Goal: Transaction & Acquisition: Purchase product/service

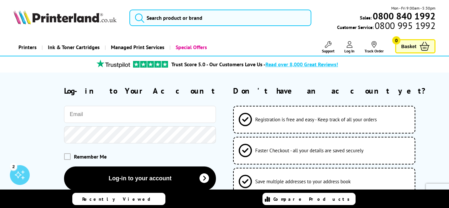
type input "[PERSON_NAME][EMAIL_ADDRESS][DOMAIN_NAME]"
click at [140, 178] on button "Log-in to your account" at bounding box center [140, 179] width 152 height 24
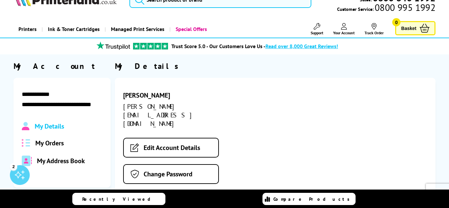
scroll to position [23, 0]
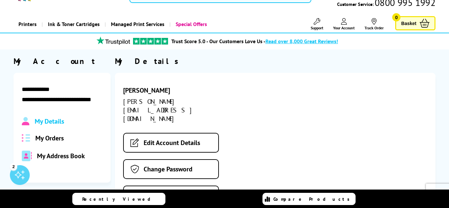
click at [53, 137] on span "My Orders" at bounding box center [49, 138] width 28 height 9
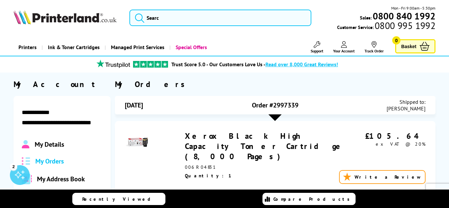
scroll to position [0, 0]
click at [163, 19] on input "search" at bounding box center [220, 18] width 182 height 16
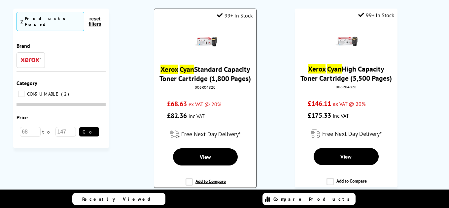
scroll to position [71, 0]
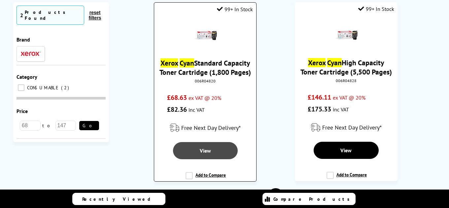
type input "xerox c325 cyan"
click at [200, 149] on span "View" at bounding box center [205, 150] width 11 height 7
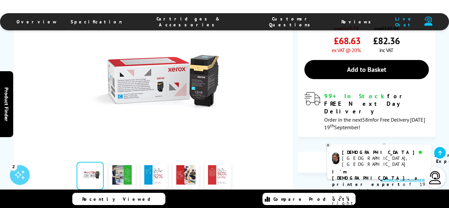
scroll to position [170, 0]
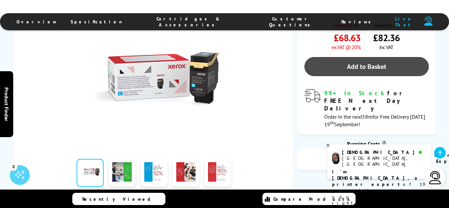
click at [347, 57] on link "Add to Basket" at bounding box center [366, 66] width 124 height 19
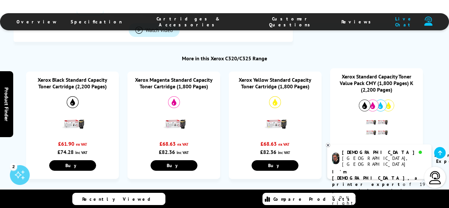
scroll to position [368, 0]
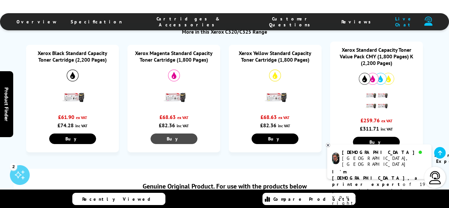
click at [173, 139] on span "Buy" at bounding box center [174, 139] width 14 height 6
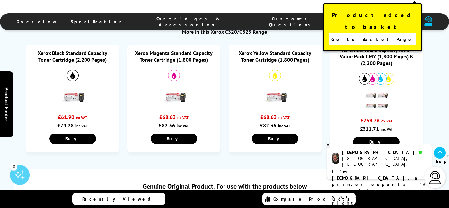
click at [365, 35] on span "Go to Basket Page" at bounding box center [372, 39] width 82 height 9
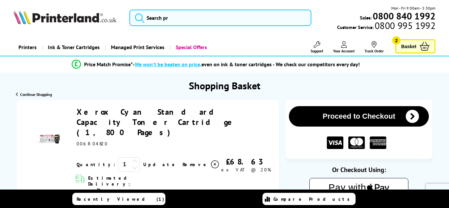
click at [410, 44] on span "Basket" at bounding box center [408, 46] width 15 height 9
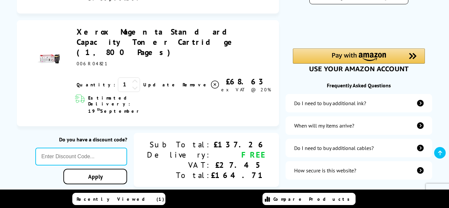
scroll to position [194, 0]
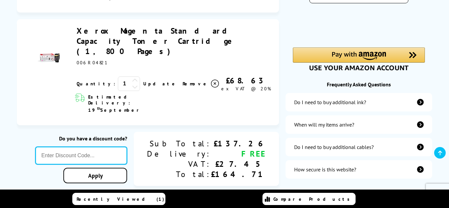
click at [117, 147] on input "text" at bounding box center [81, 156] width 92 height 18
click at [112, 147] on input "text" at bounding box center [81, 156] width 92 height 18
paste input "KLCAB10"
type input "KLCAB10"
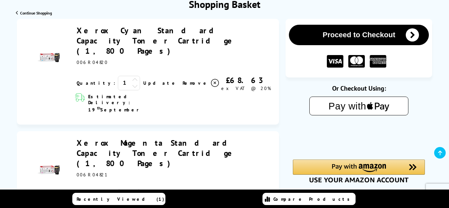
scroll to position [84, 0]
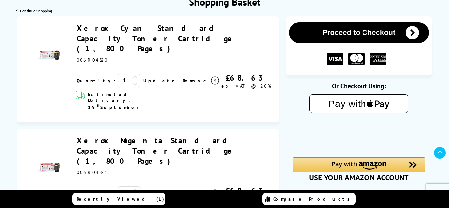
click at [363, 35] on button "Proceed to Checkout" at bounding box center [359, 32] width 140 height 20
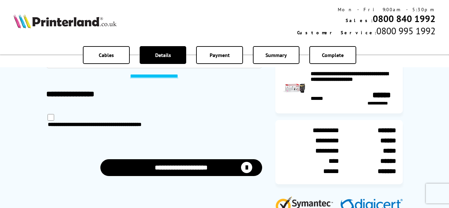
scroll to position [70, 0]
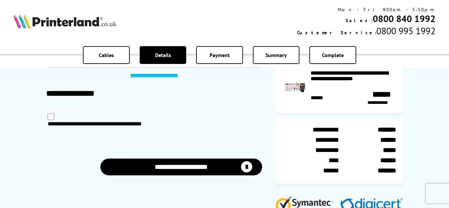
click at [191, 169] on button "**********" at bounding box center [181, 167] width 162 height 17
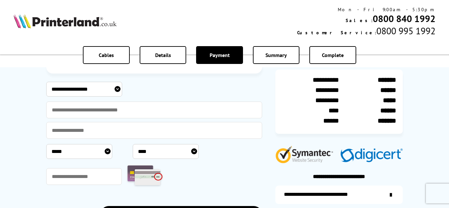
scroll to position [131, 0]
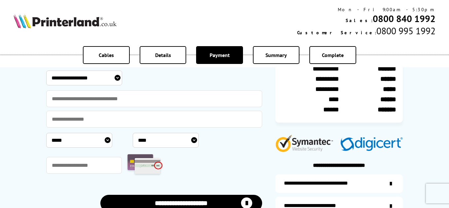
select select "**********"
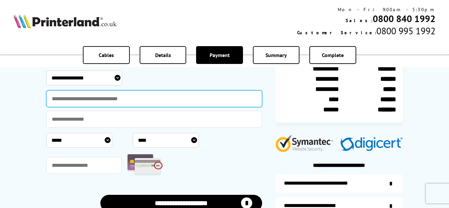
click at [110, 100] on input "text" at bounding box center [154, 98] width 216 height 17
click at [95, 100] on input "text" at bounding box center [154, 98] width 216 height 17
type input "**********"
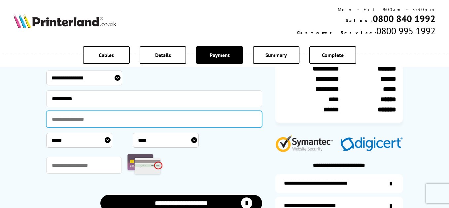
click at [99, 118] on input "text" at bounding box center [154, 119] width 216 height 17
paste input "**********"
type input "**********"
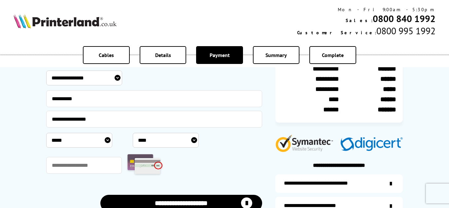
select select "*"
select select "****"
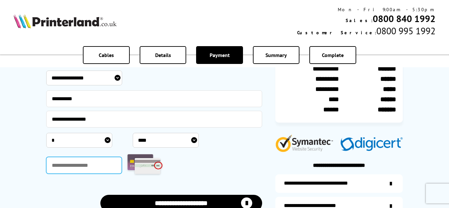
click at [86, 164] on input "text" at bounding box center [84, 165] width 76 height 17
type input "****"
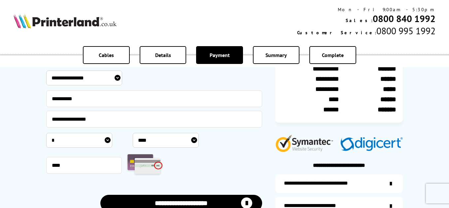
click at [219, 171] on div "****" at bounding box center [154, 166] width 216 height 26
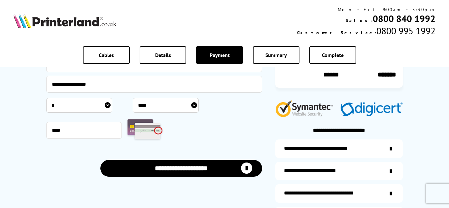
scroll to position [168, 0]
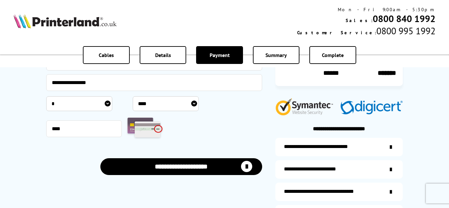
click at [201, 169] on button "**********" at bounding box center [181, 166] width 162 height 17
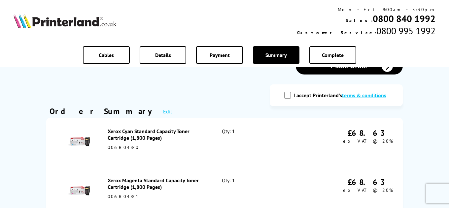
scroll to position [25, 0]
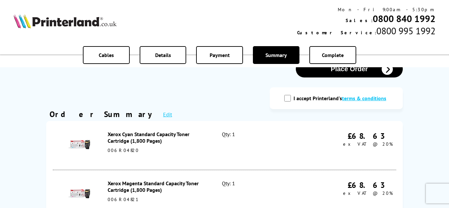
click at [287, 99] on input "I accept Printerland's terms & conditions" at bounding box center [287, 98] width 7 height 7
checkbox input "true"
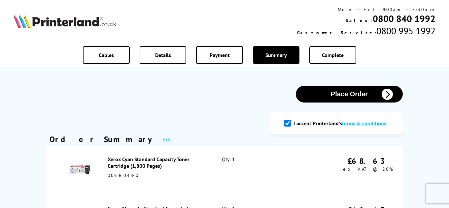
scroll to position [0, 0]
click at [346, 96] on button "Place Order" at bounding box center [349, 94] width 107 height 17
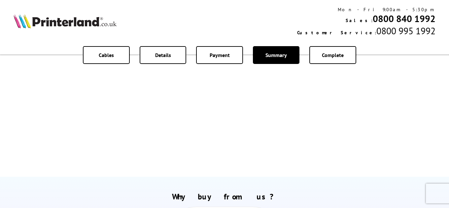
scroll to position [89, 0]
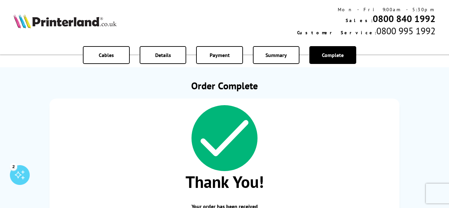
click at [72, 24] on img at bounding box center [65, 21] width 103 height 15
click at [62, 25] on img at bounding box center [65, 21] width 103 height 15
click at [32, 25] on img at bounding box center [65, 21] width 103 height 15
click at [24, 25] on img at bounding box center [65, 21] width 103 height 15
click at [39, 25] on img at bounding box center [65, 21] width 103 height 15
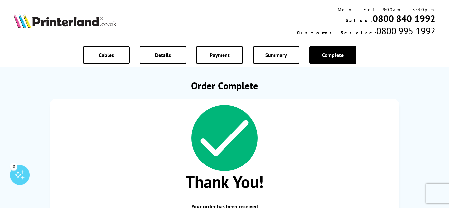
click at [55, 30] on div "Mon - Fri 9:00am - 5:30pm Sales: 0800 840 1992 Customer Service: 0800 995 1992" at bounding box center [224, 21] width 449 height 37
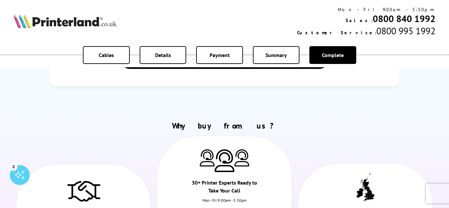
scroll to position [162, 0]
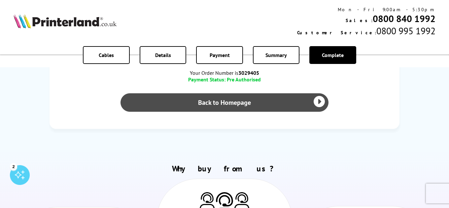
click at [178, 106] on link "Back to Homepage" at bounding box center [224, 102] width 208 height 18
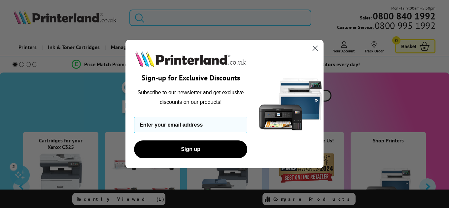
click at [316, 49] on circle "Close dialog" at bounding box center [315, 48] width 11 height 11
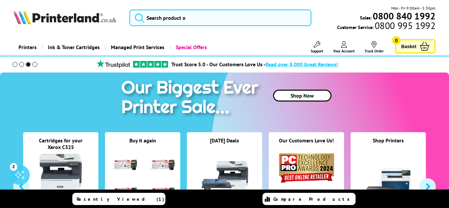
click at [375, 48] on link "Track Order" at bounding box center [373, 47] width 19 height 12
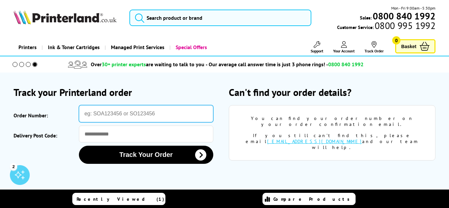
click at [121, 115] on input "Order Number:" at bounding box center [146, 113] width 134 height 17
paste input "SOA3029405"
type input "SOA3029405"
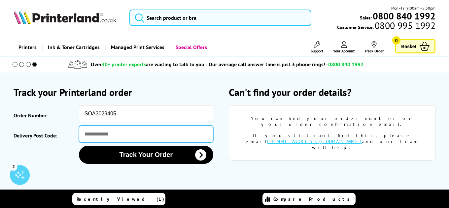
click at [106, 139] on input "Delivery Post Code:" at bounding box center [146, 134] width 134 height 17
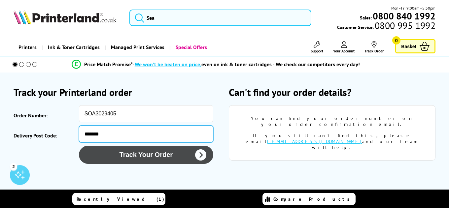
type input "*******"
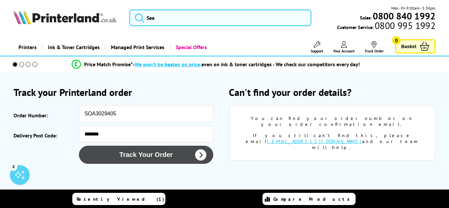
click at [139, 156] on button "Track Your Order" at bounding box center [146, 155] width 134 height 18
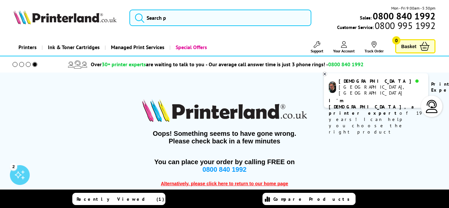
click at [325, 74] on icon at bounding box center [324, 74] width 2 height 2
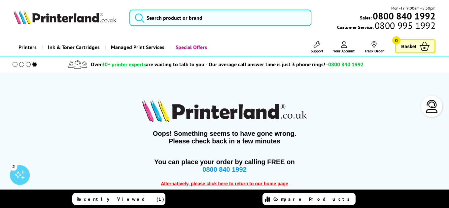
click at [297, 116] on img at bounding box center [224, 110] width 165 height 23
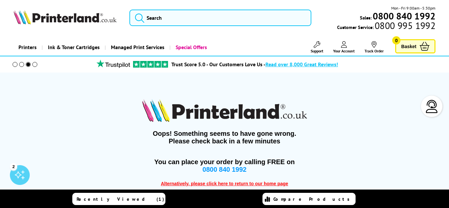
click at [22, 64] on span at bounding box center [21, 64] width 5 height 5
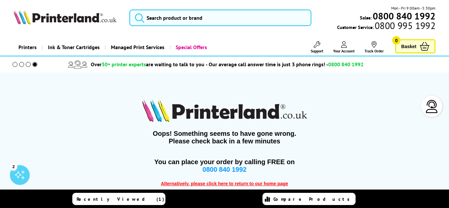
click at [22, 64] on span at bounding box center [21, 64] width 5 height 5
